Goal: Transaction & Acquisition: Purchase product/service

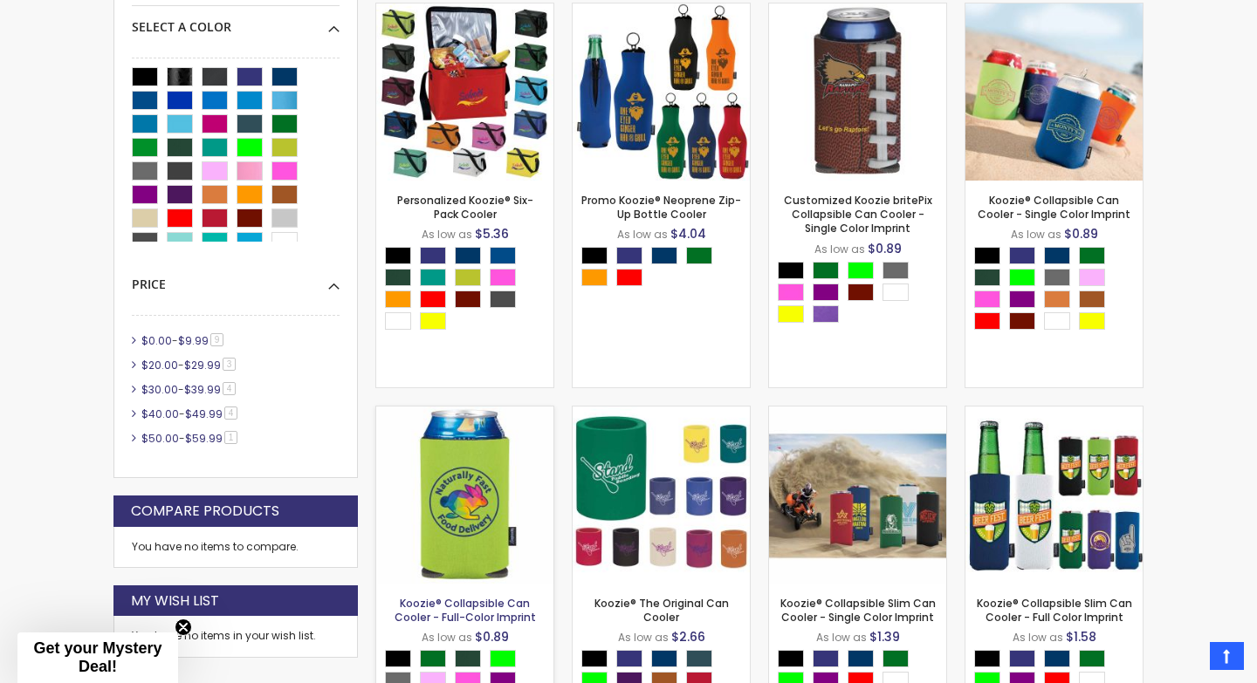
click at [504, 613] on link "Koozie® Collapsible Can Cooler - Full-Color Imprint" at bounding box center [464, 610] width 141 height 29
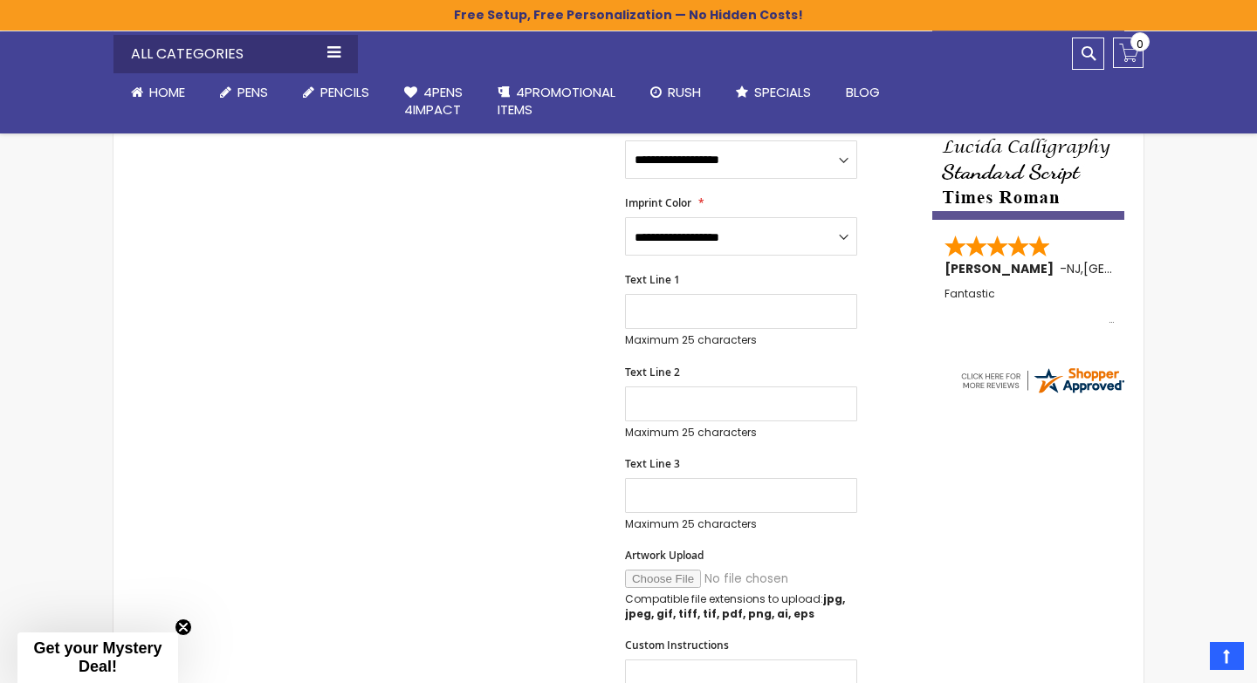
scroll to position [202, 0]
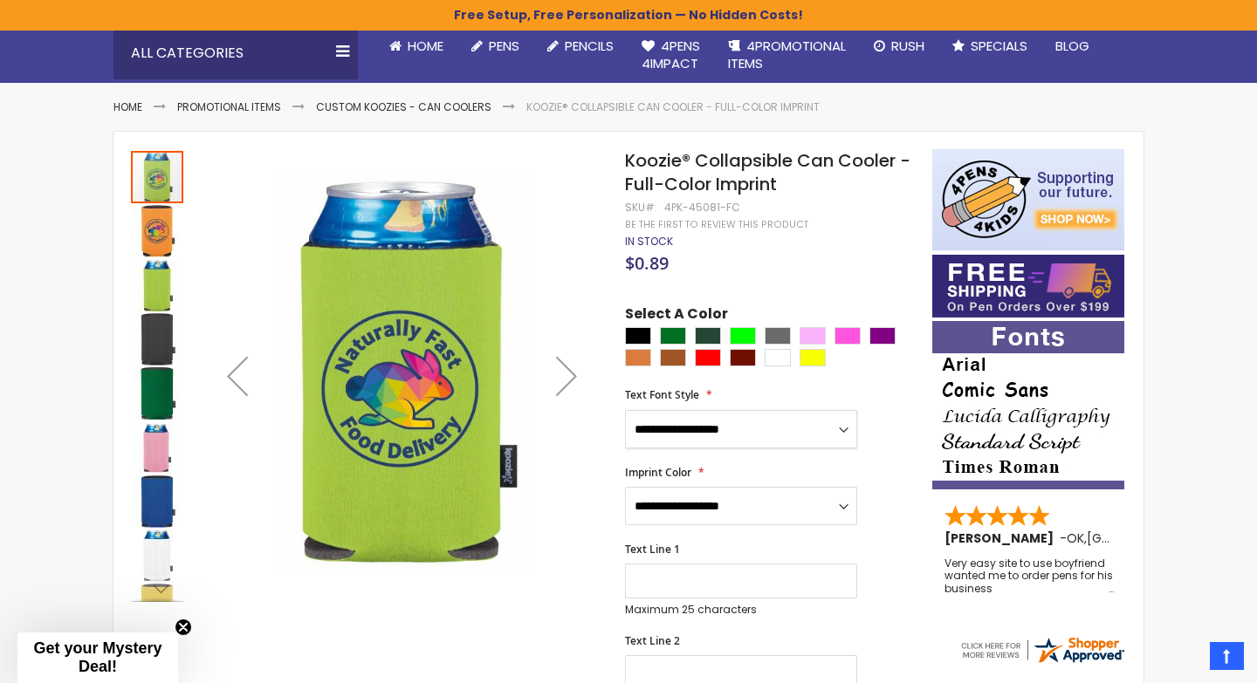
click at [683, 435] on select "**********" at bounding box center [741, 429] width 232 height 38
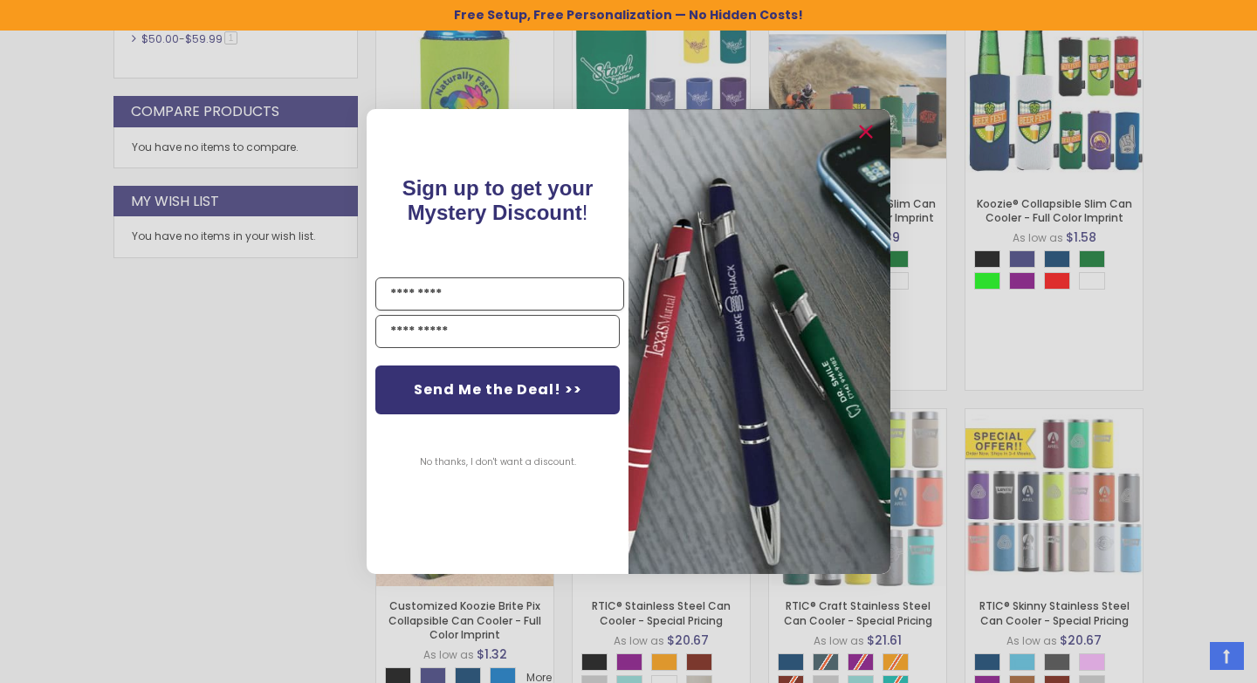
scroll to position [1262, 0]
